Goal: Communication & Community: Answer question/provide support

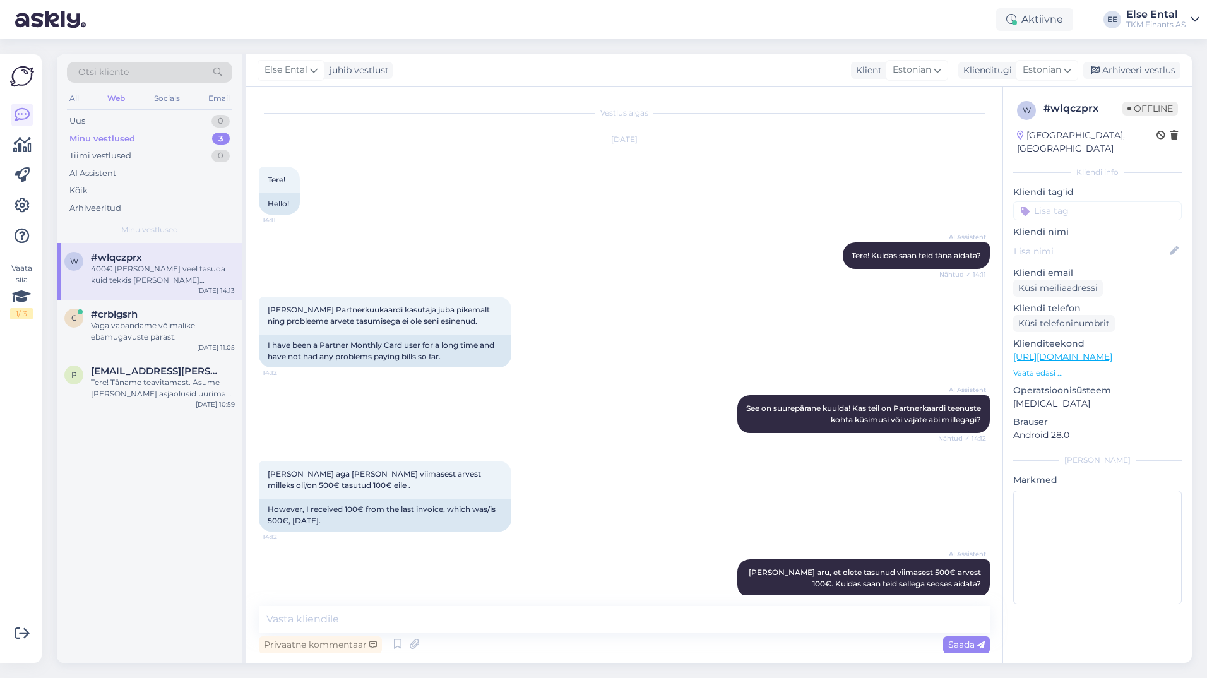
scroll to position [136, 0]
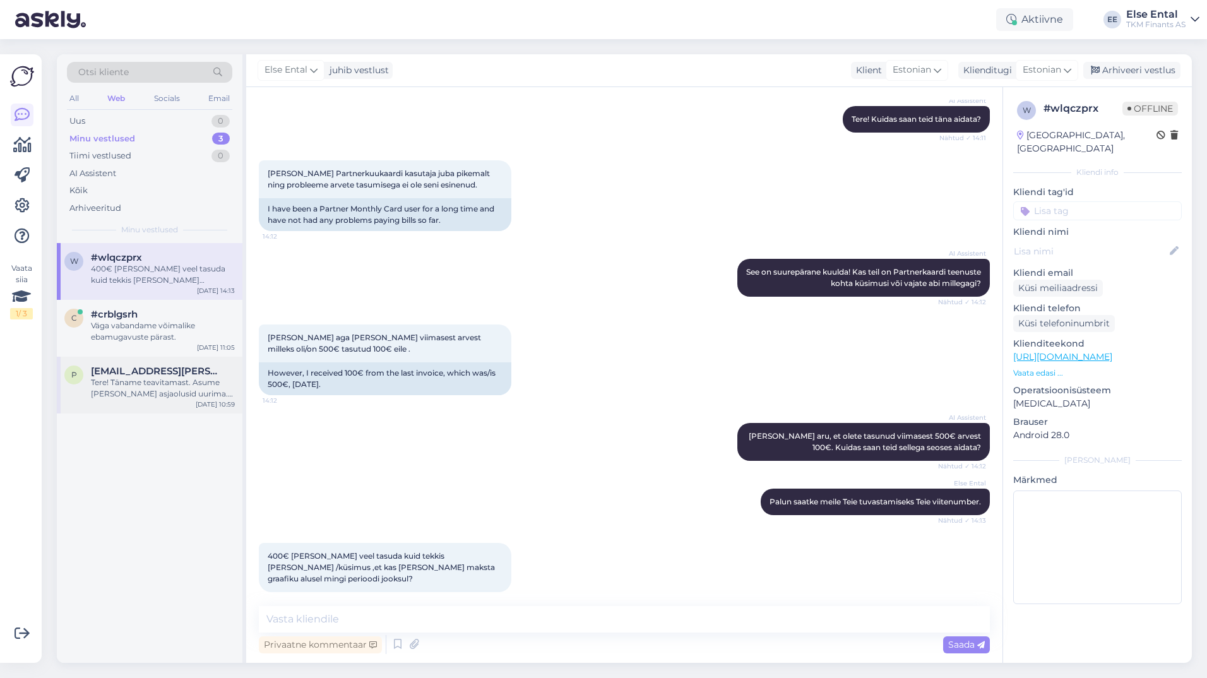
click at [128, 391] on div "Tere! Täname teavitamast. Asume [PERSON_NAME] asjaolusid uurima. Vabandame võim…" at bounding box center [163, 388] width 144 height 23
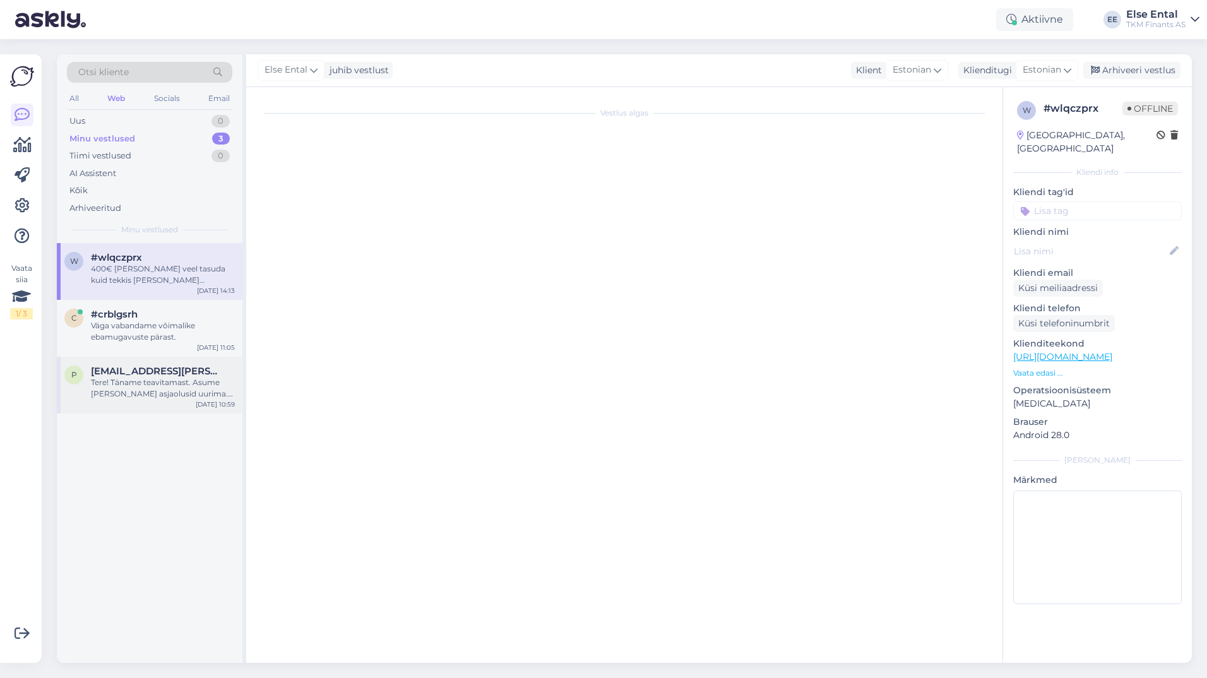
scroll to position [0, 0]
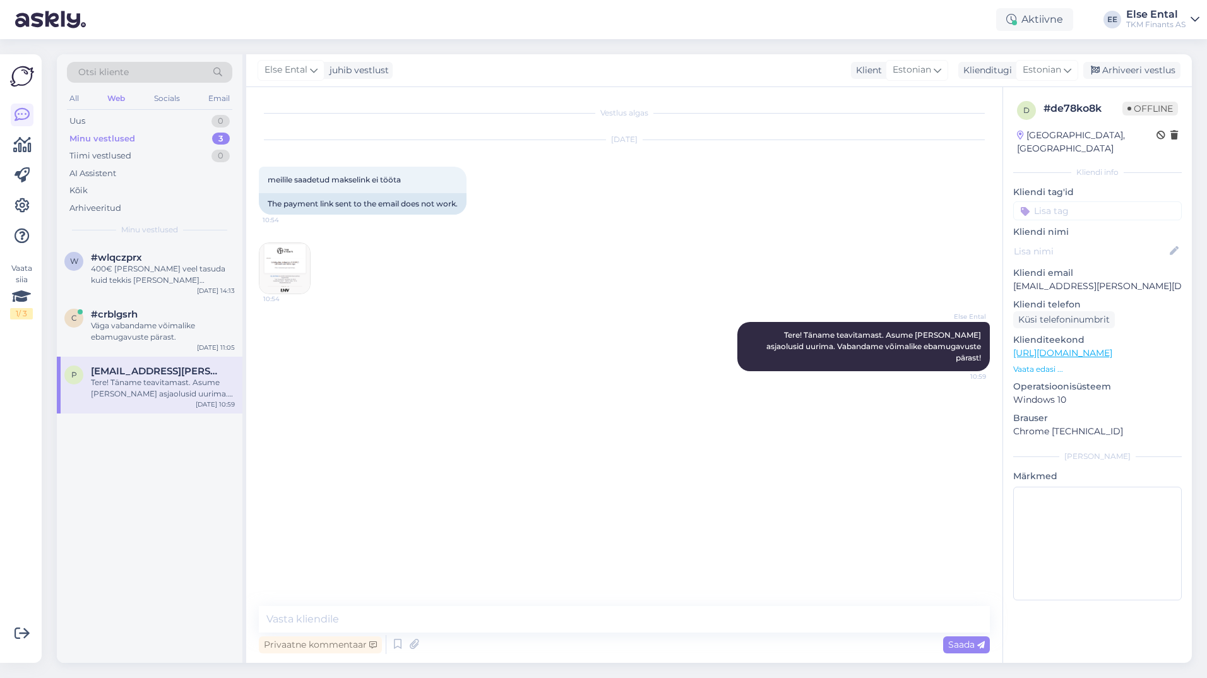
click at [158, 403] on div "p [EMAIL_ADDRESS][PERSON_NAME][DOMAIN_NAME] Tere! Täname teavitamast. Asume [PE…" at bounding box center [150, 385] width 186 height 57
click at [1125, 72] on div "Arhiveeri vestlus" at bounding box center [1131, 70] width 97 height 17
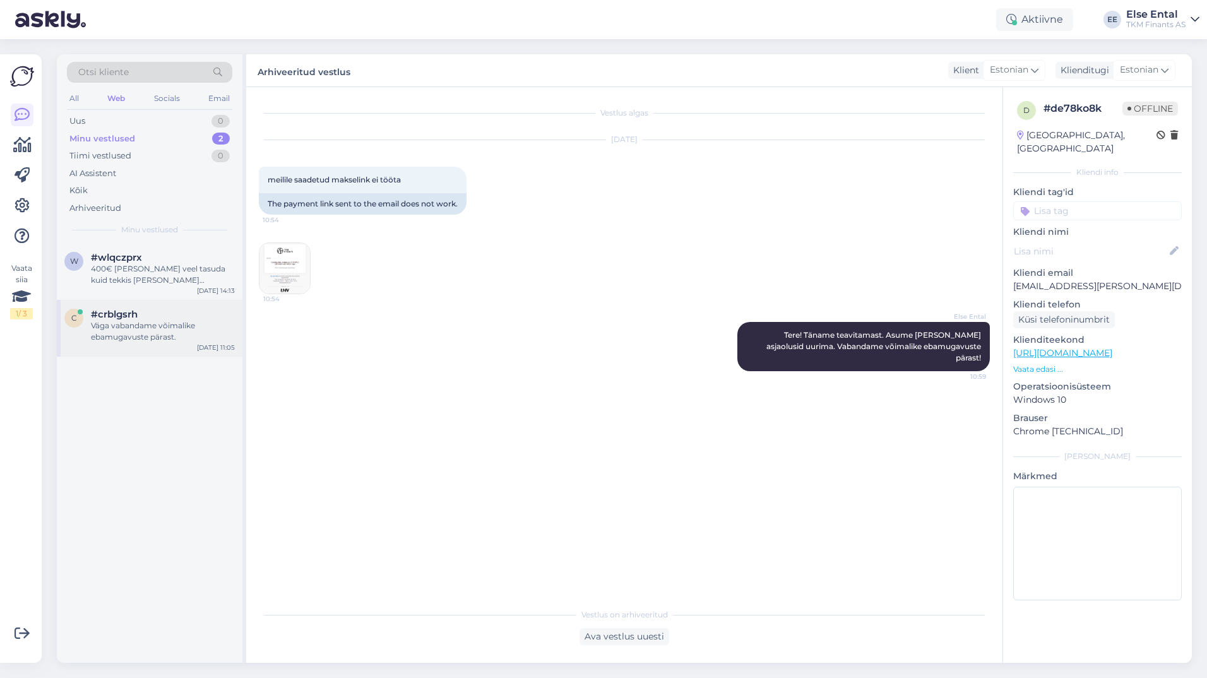
click at [129, 335] on div "Väga vabandame võimalike ebamugavuste pärast." at bounding box center [163, 331] width 144 height 23
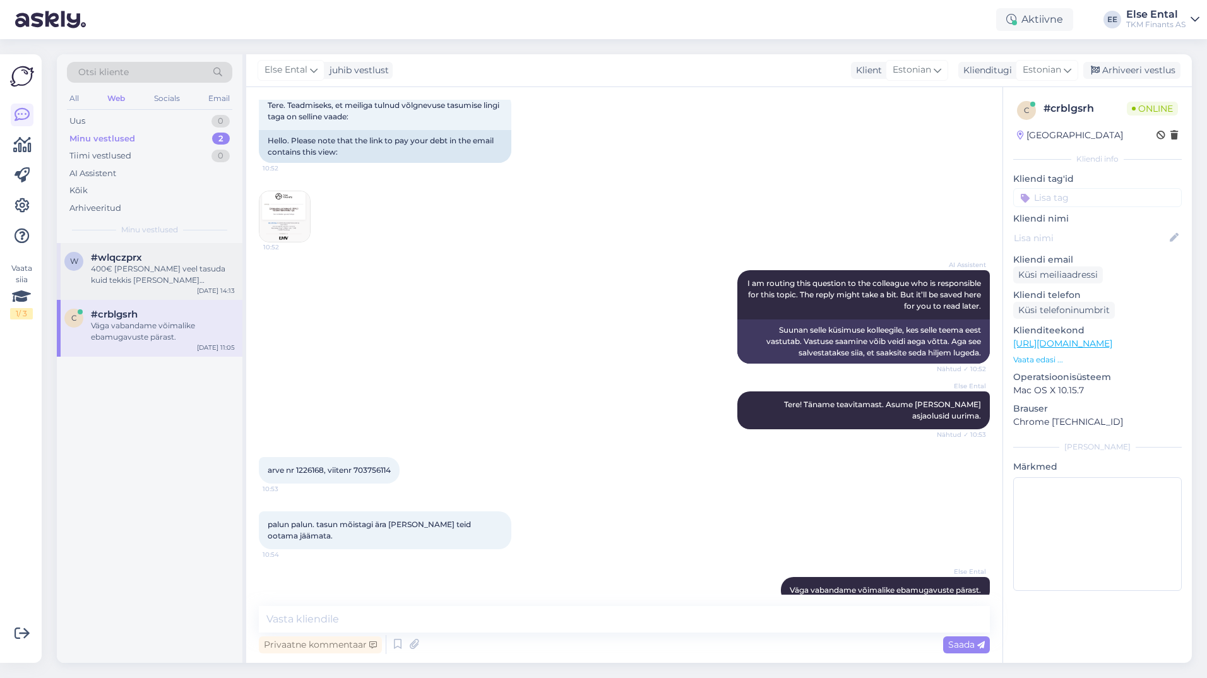
click at [110, 273] on div "400€ [PERSON_NAME] veel tasuda kuid tekkis [PERSON_NAME] /küsimus ,et kas [PERS…" at bounding box center [163, 274] width 144 height 23
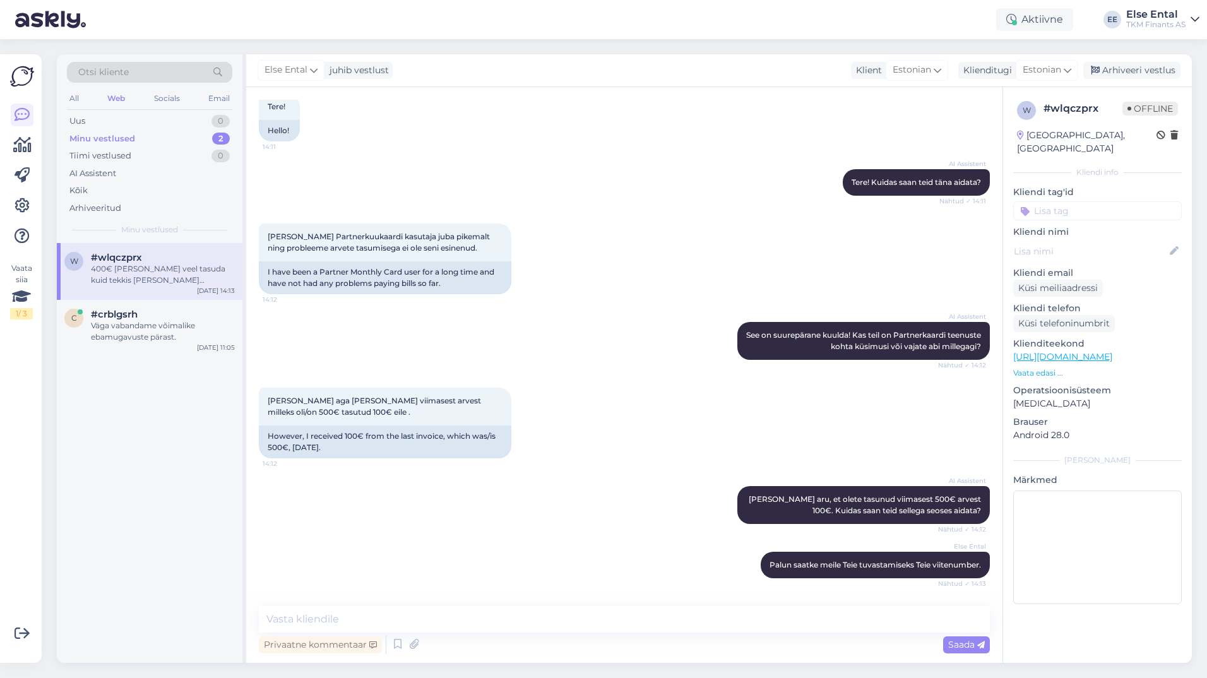
scroll to position [136, 0]
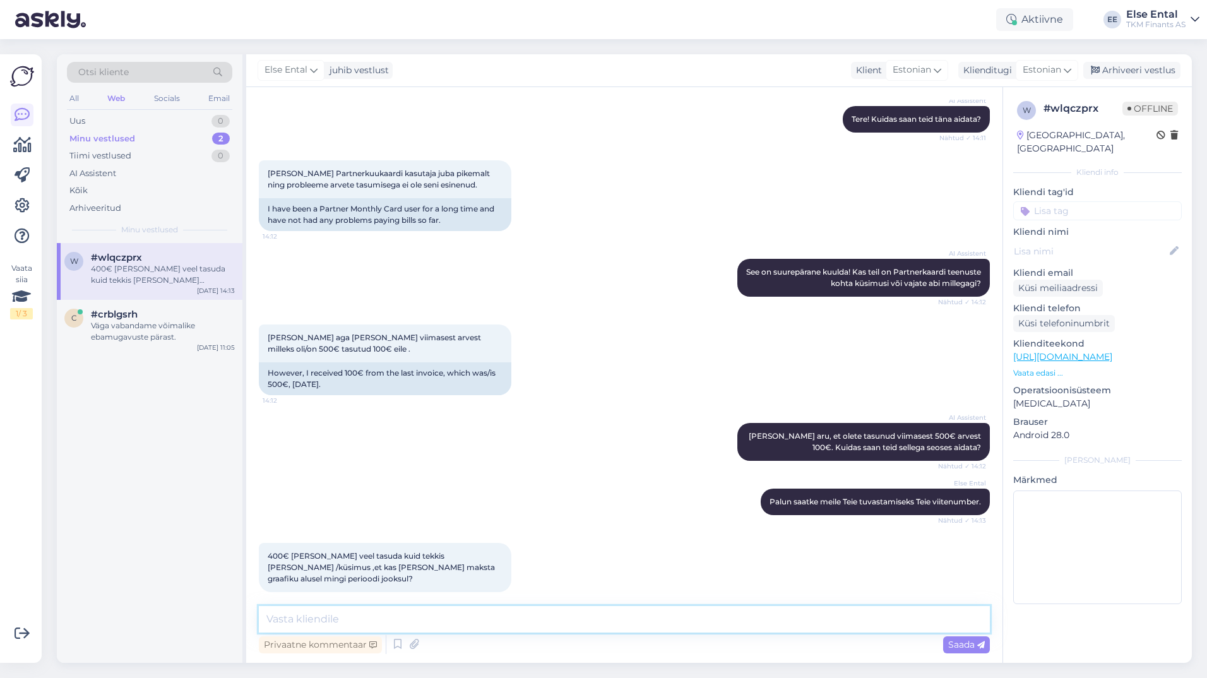
click at [457, 610] on textarea at bounding box center [624, 619] width 731 height 27
click at [355, 619] on textarea at bounding box center [624, 619] width 731 height 27
paste textarea "Kahjuks ei ole Partner Kuukaardi ostulimiidi lepingu puhul võimalik individuaal…"
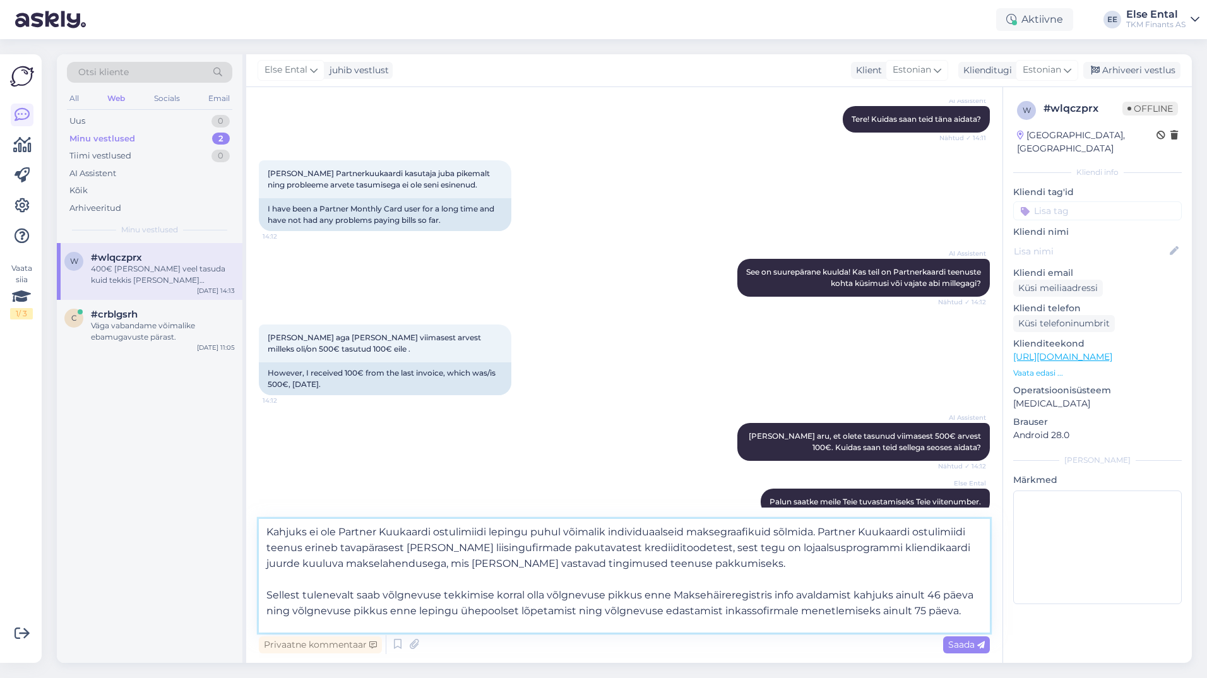
click at [964, 610] on textarea "Kahjuks ei ole Partner Kuukaardi ostulimiidi lepingu puhul võimalik individuaal…" at bounding box center [624, 576] width 731 height 114
paste textarea "[PERSON_NAME] igaks juhuks juurde, et kui Teil ei ole võimalik tasuda kogu võlg…"
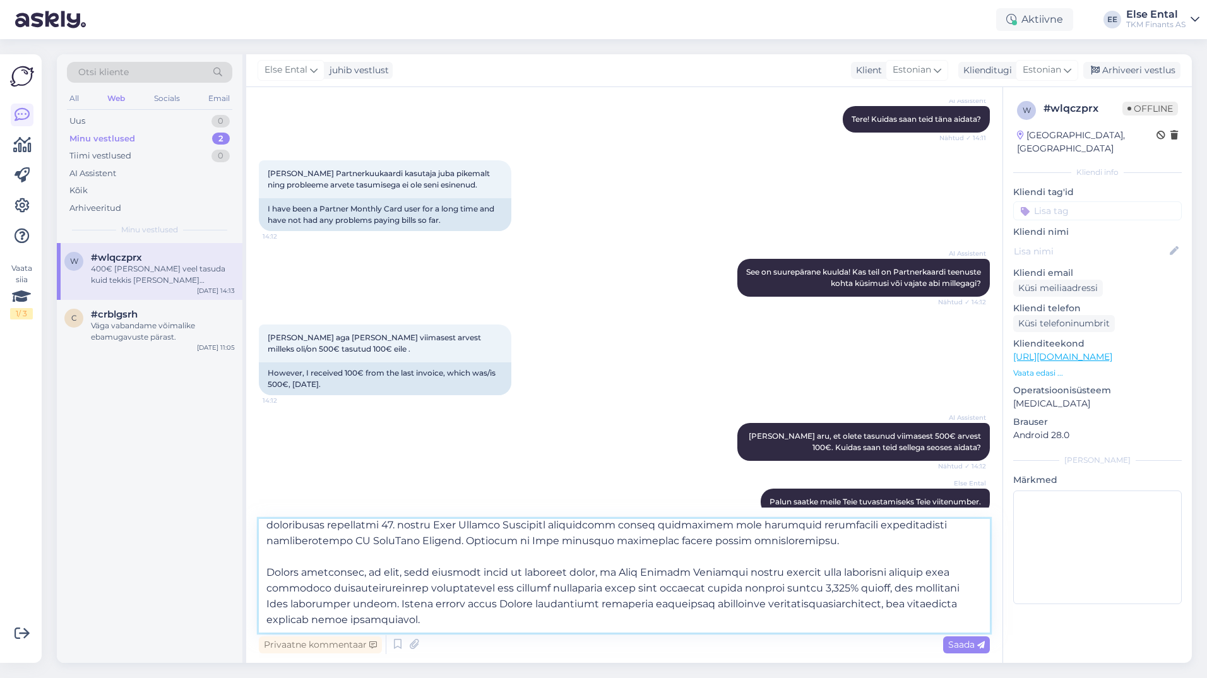
scroll to position [149, 0]
type textarea "Loremip do sit Ametcon Adipiscin elitseddoei tempori utlab etdolore magnaaliqua…"
click at [960, 643] on span "Saada" at bounding box center [966, 644] width 37 height 11
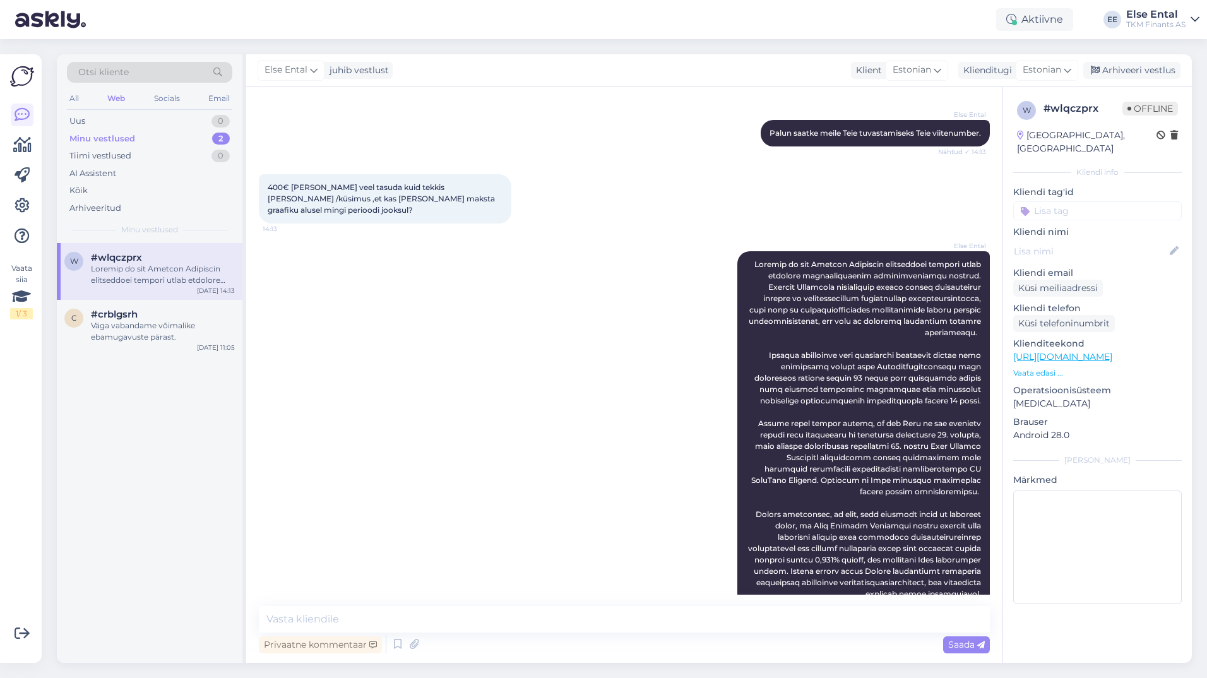
scroll to position [520, 0]
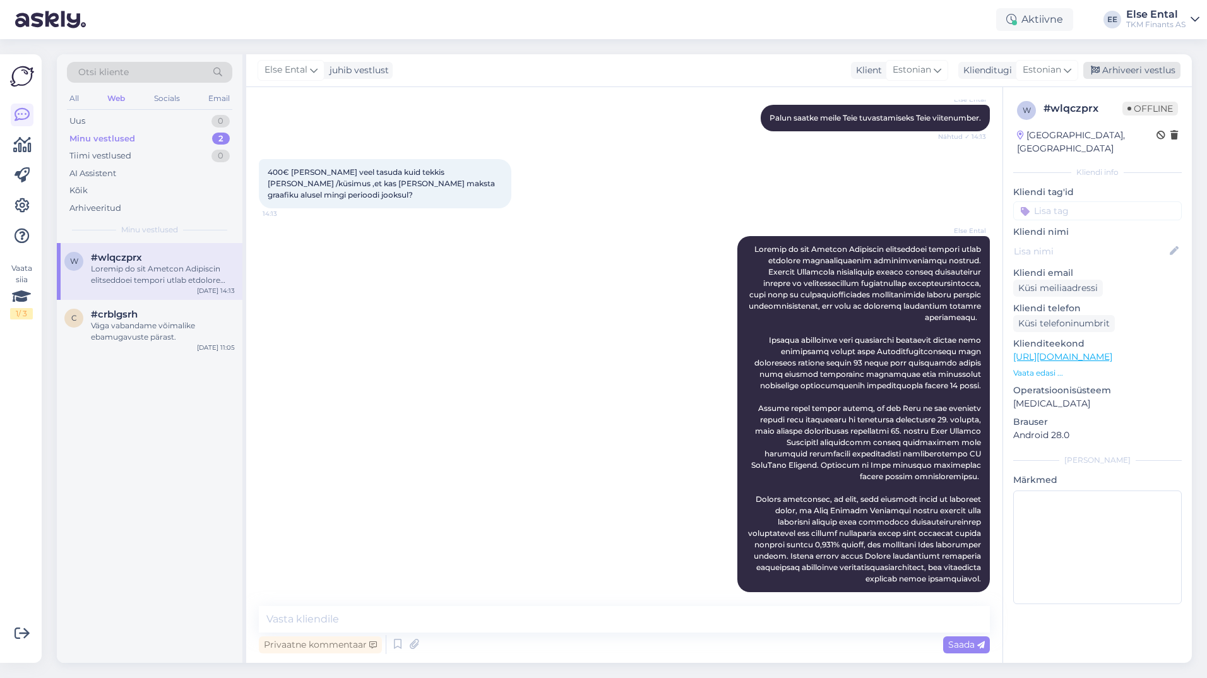
click at [1150, 68] on div "Arhiveeri vestlus" at bounding box center [1131, 70] width 97 height 17
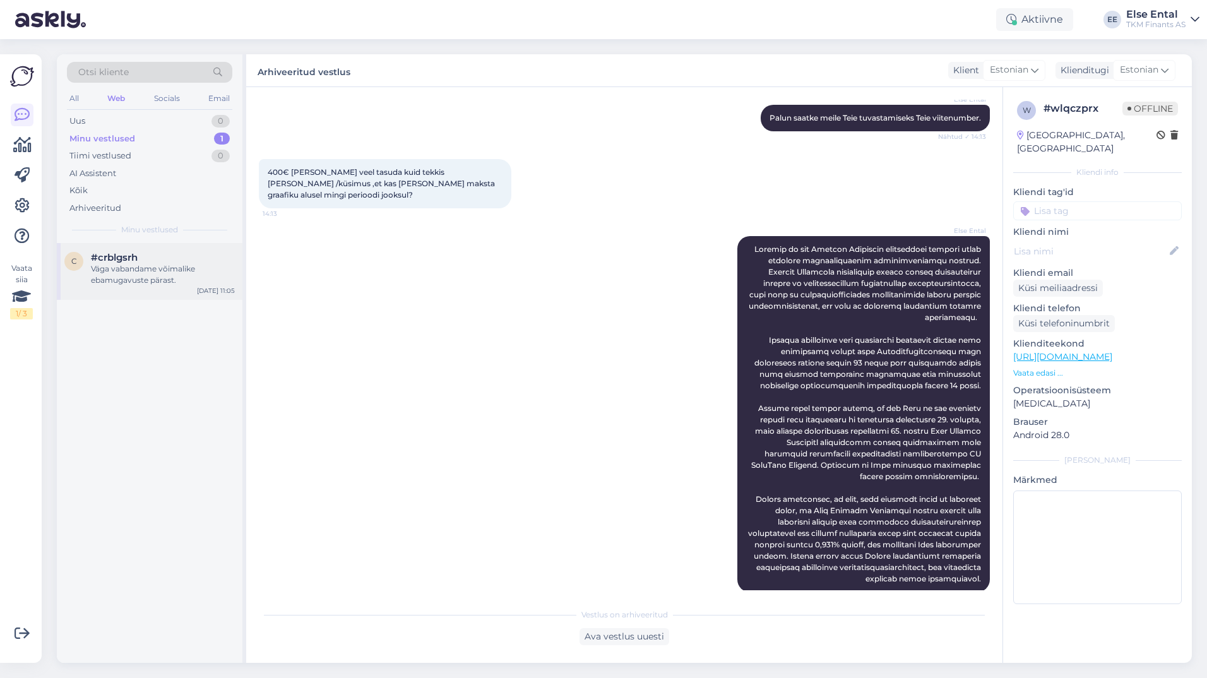
click at [121, 267] on div "Väga vabandame võimalike ebamugavuste pärast." at bounding box center [163, 274] width 144 height 23
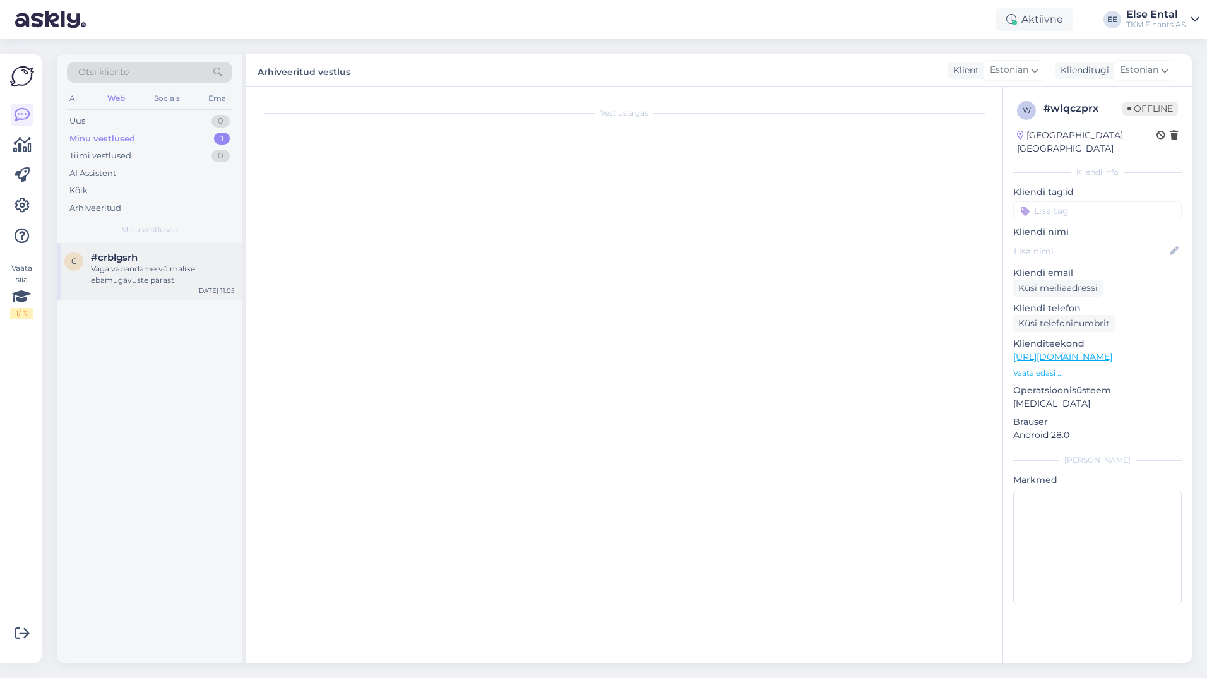
scroll to position [74, 0]
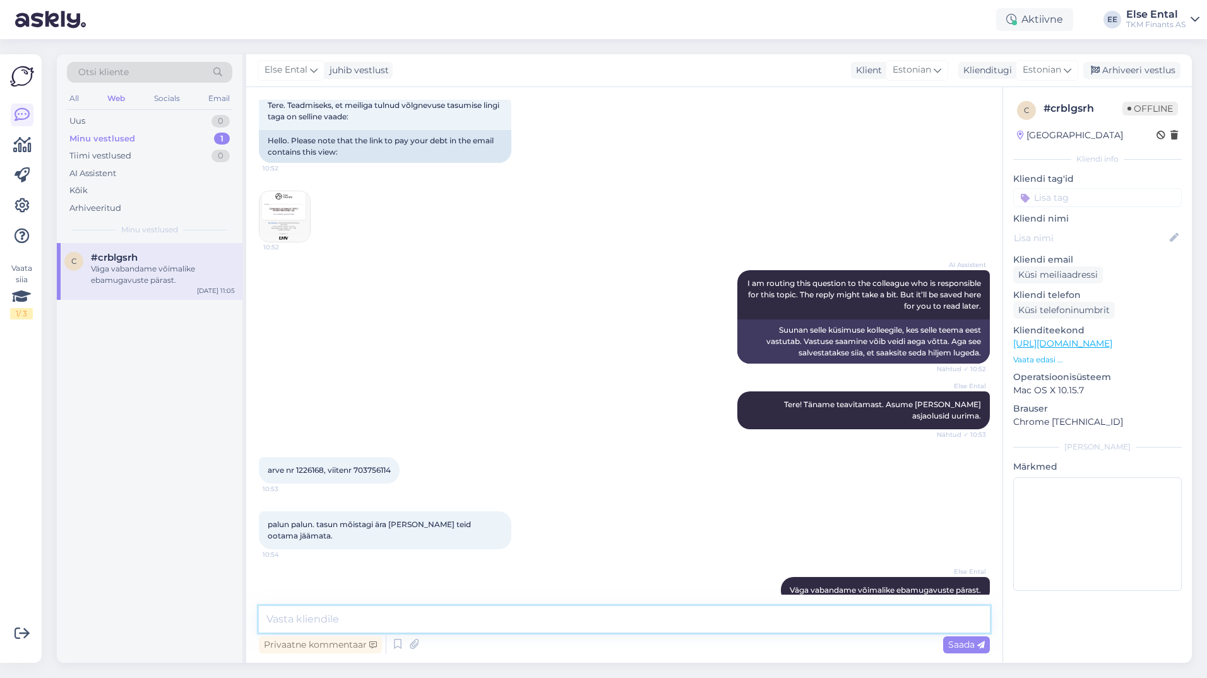
click at [491, 624] on textarea at bounding box center [624, 619] width 731 height 27
